Goal: Manage account settings

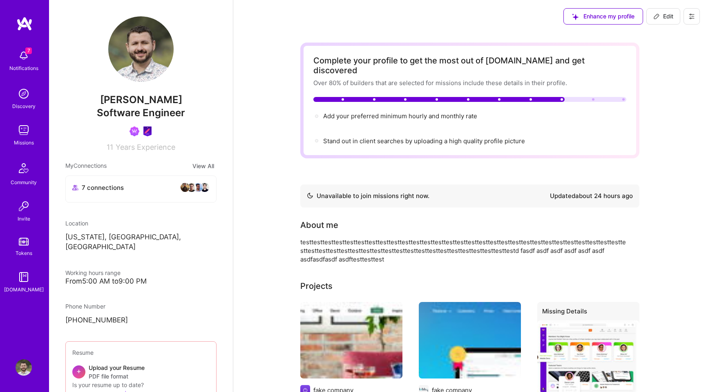
click at [26, 108] on div "Discovery" at bounding box center [23, 106] width 23 height 9
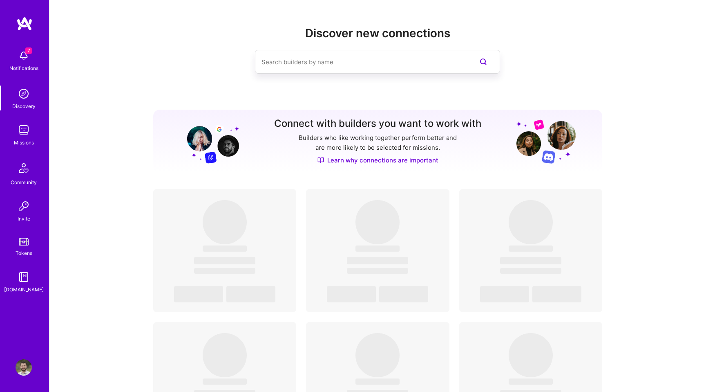
click at [26, 129] on img at bounding box center [24, 130] width 16 height 16
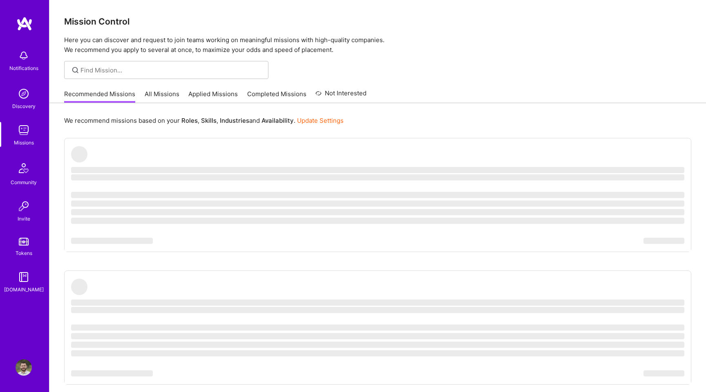
click at [21, 370] on img at bounding box center [24, 367] width 16 height 16
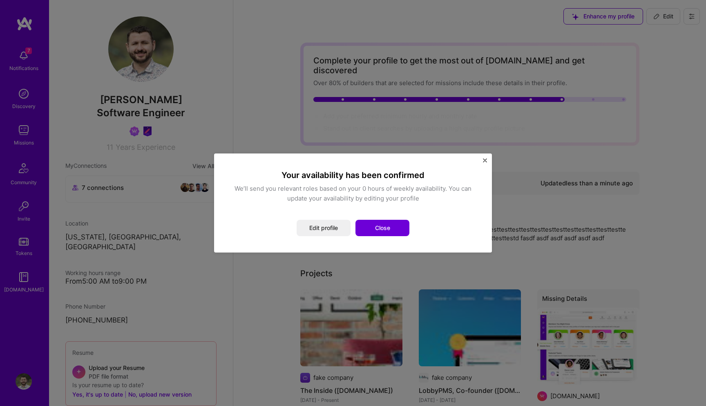
click at [197, 127] on div "Your availability has been confirmed We’ll send you relevant roles based on you…" at bounding box center [353, 203] width 706 height 406
